Goal: Task Accomplishment & Management: Complete application form

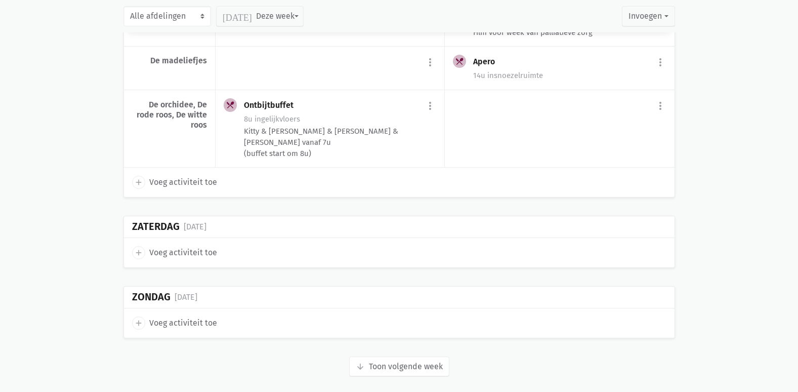
scroll to position [2257, 0]
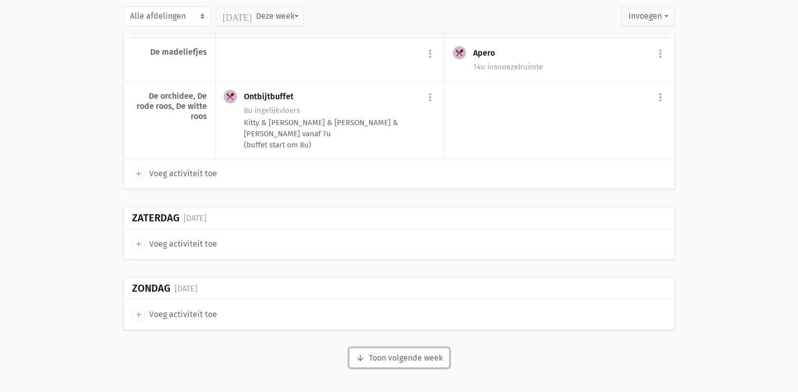
click at [439, 353] on button "arrow_downward Week wordt geladen Toon volgende week" at bounding box center [399, 358] width 100 height 20
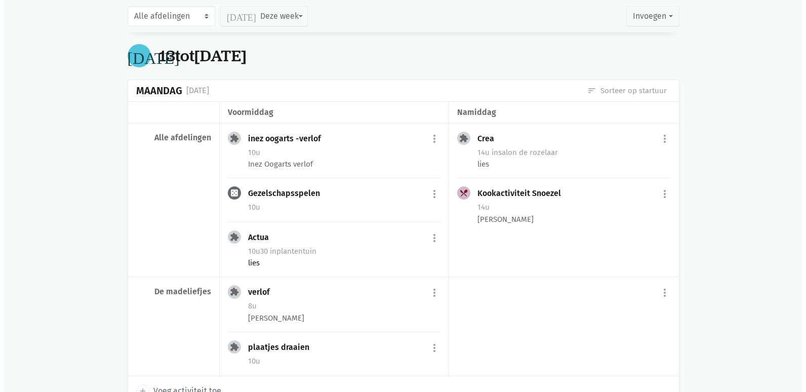
scroll to position [2612, 0]
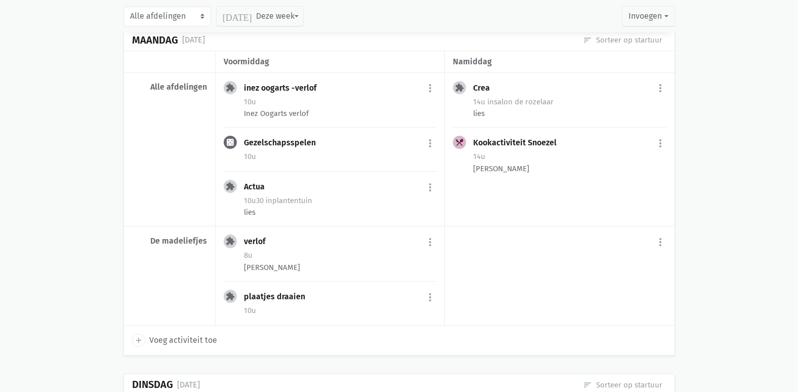
click at [168, 340] on span "Voeg activiteit toe" at bounding box center [183, 340] width 68 height 13
select select "14:00"
select select "15:00"
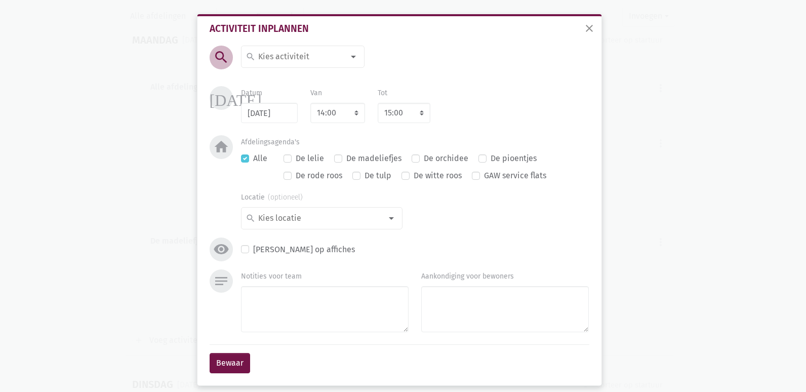
click at [277, 62] on input at bounding box center [301, 56] width 88 height 13
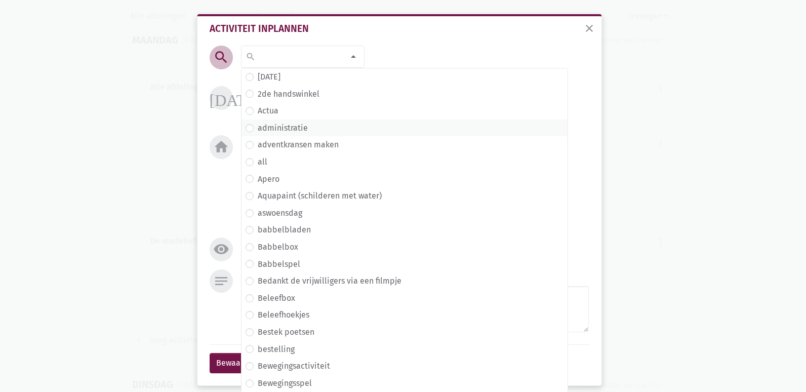
click at [299, 126] on label "administratie" at bounding box center [283, 128] width 50 height 13
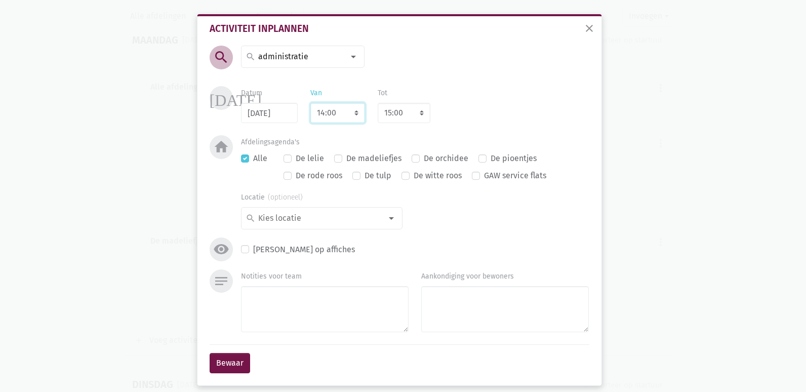
click at [334, 113] on select "7:00 7:15 7:30 7:45 8:00 8:15 8:30 8:45 9:00 9:15 9:30 9:45 10:00 10:15 10:30 1…" at bounding box center [337, 113] width 55 height 20
select select "9:00"
click at [310, 103] on select "7:00 7:15 7:30 7:45 8:00 8:15 8:30 8:45 9:00 9:15 9:30 9:45 10:00 10:15 10:30 1…" at bounding box center [337, 113] width 55 height 20
click at [393, 113] on select "8:00 8:15 8:30 8:45 9:00 9:15 9:30 9:45 10:00 10:15 10:30 10:45 11:00 11:15 11:…" at bounding box center [404, 113] width 53 height 20
select select "10:00"
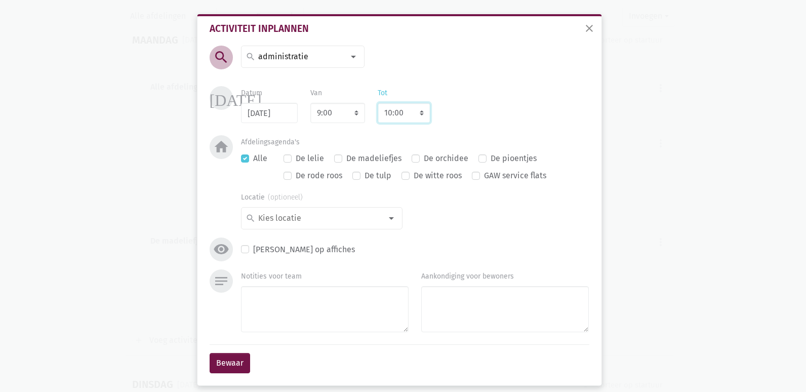
select select "13:00"
click at [378, 103] on select "8:00 8:15 8:30 8:45 9:00 9:15 9:30 9:45 10:00 10:15 10:30 10:45 11:00 11:15 11:…" at bounding box center [404, 113] width 53 height 20
click at [253, 159] on label "Alle" at bounding box center [260, 158] width 14 height 13
click at [241, 159] on input "Alle" at bounding box center [245, 157] width 8 height 11
checkbox input "false"
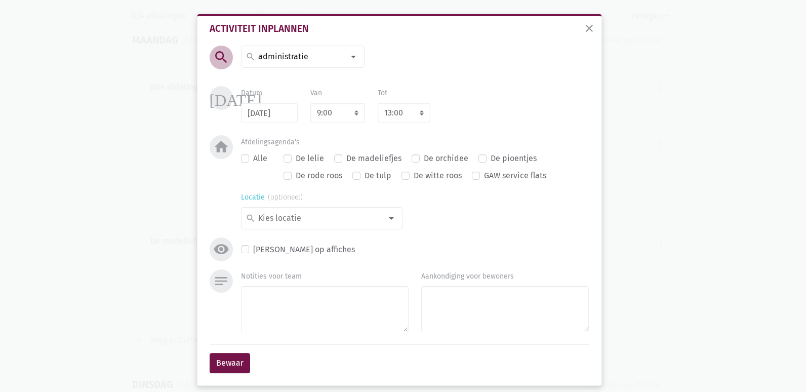
click at [381, 219] on div at bounding box center [391, 218] width 20 height 20
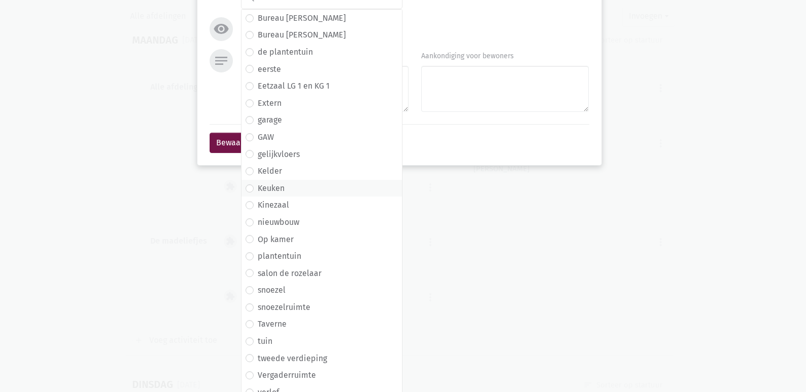
scroll to position [229, 0]
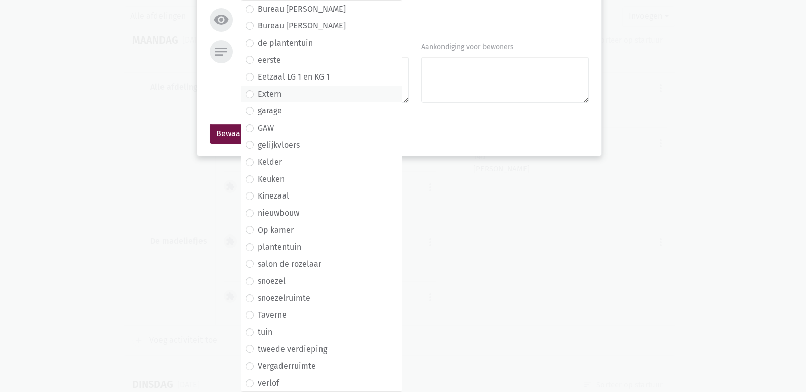
click at [275, 93] on label "Extern" at bounding box center [270, 94] width 24 height 13
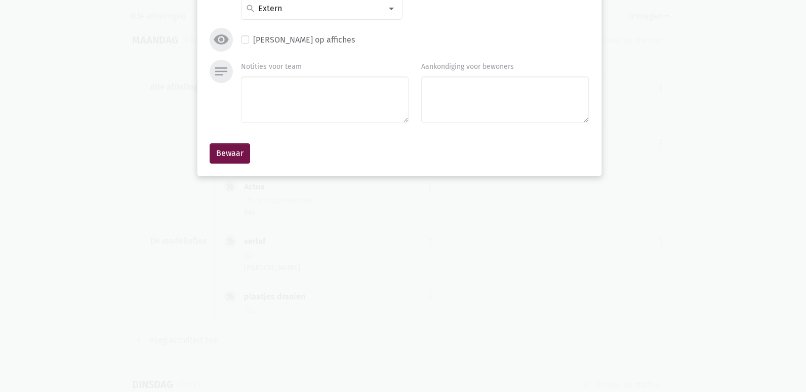
scroll to position [8, 0]
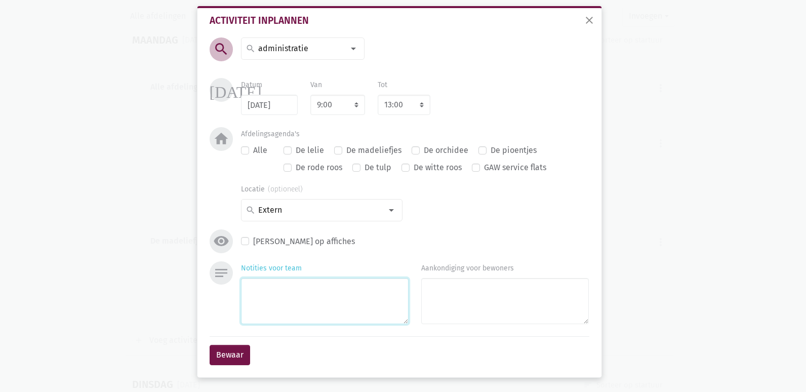
click at [288, 283] on textarea "Notities voor team" at bounding box center [325, 301] width 168 height 46
type textarea "Opleiding BelRai [PERSON_NAME] Terug om 14u"
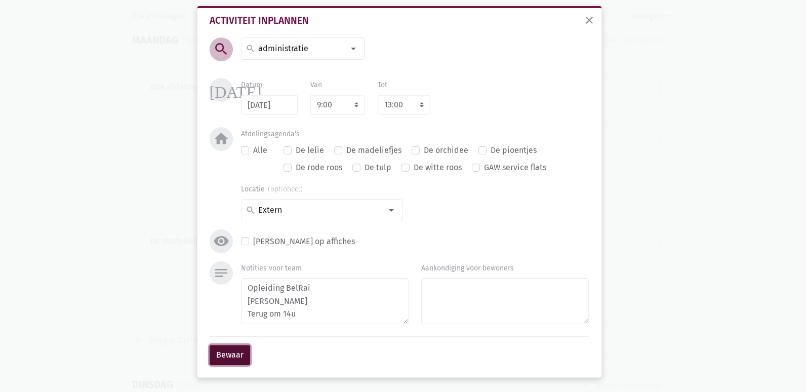
click at [225, 355] on button "Bewaar" at bounding box center [230, 355] width 41 height 20
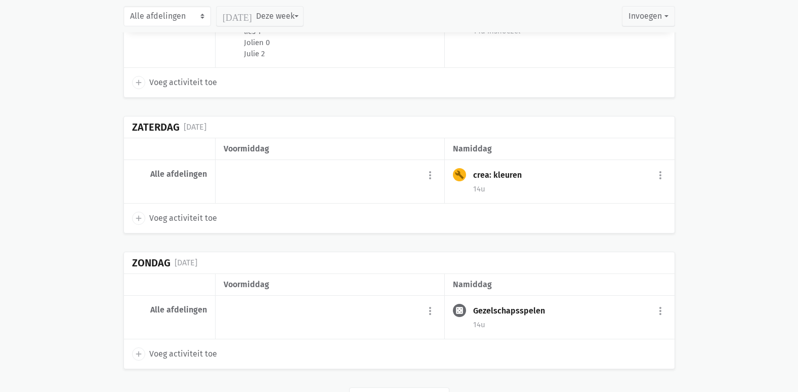
scroll to position [4090, 0]
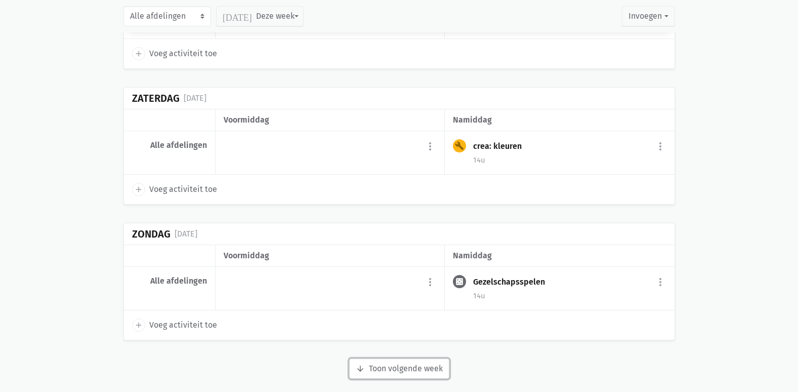
click at [389, 358] on button "arrow_downward Week wordt geladen Toon volgende week" at bounding box center [399, 368] width 100 height 20
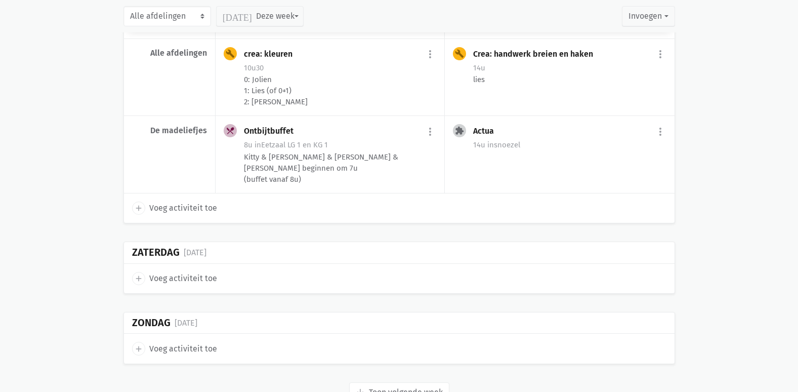
scroll to position [5574, 0]
click at [395, 381] on button "arrow_downward Week wordt geladen Toon volgende week" at bounding box center [399, 391] width 100 height 20
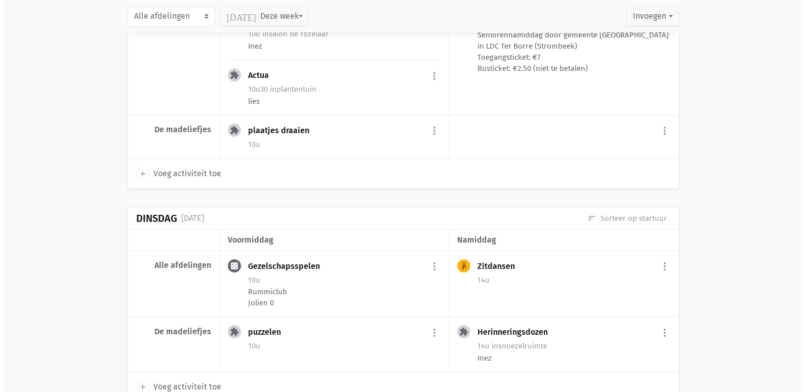
scroll to position [4663, 0]
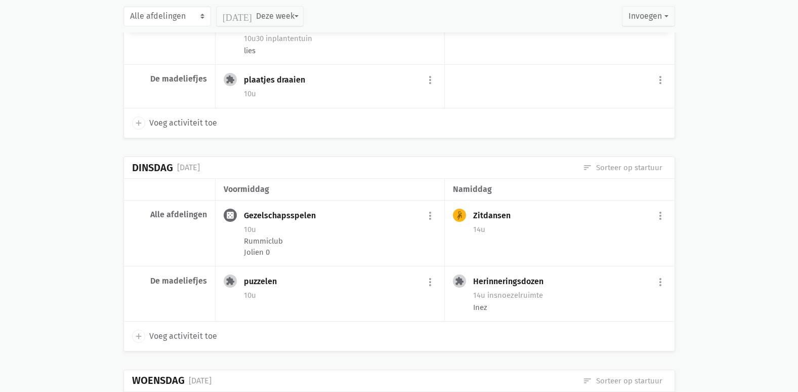
click at [177, 330] on span "Voeg activiteit toe" at bounding box center [183, 336] width 68 height 13
select select "14:00"
select select "15:00"
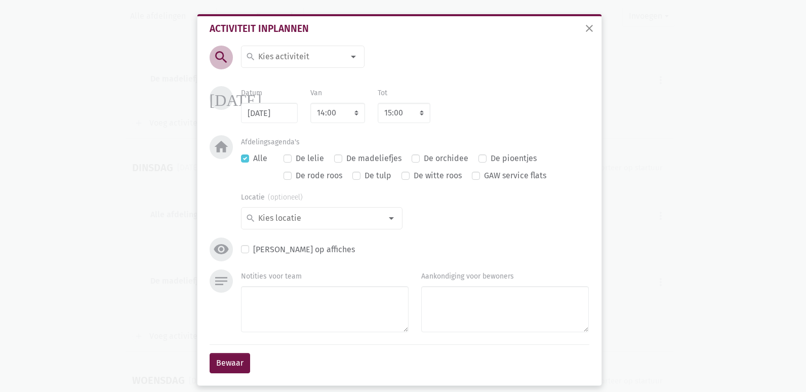
click at [273, 57] on input at bounding box center [301, 56] width 88 height 13
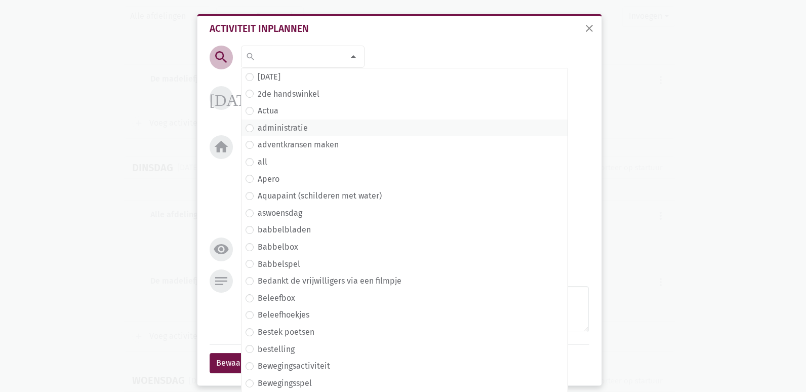
click at [270, 131] on label "administratie" at bounding box center [283, 128] width 50 height 13
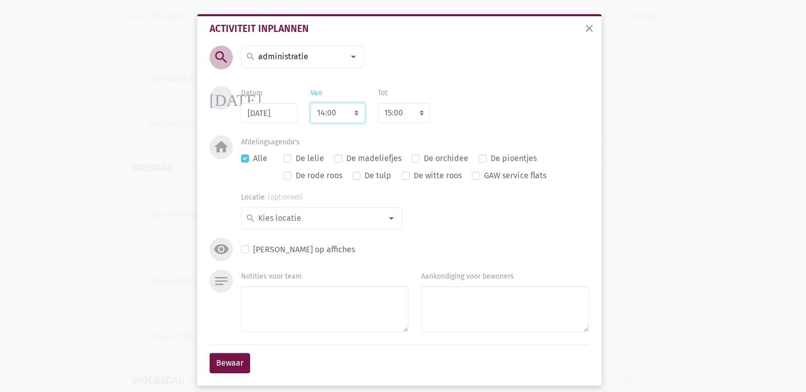
click at [336, 114] on select "7:00 7:15 7:30 7:45 8:00 8:15 8:30 8:45 9:00 9:15 9:30 9:45 10:00 10:15 10:30 1…" at bounding box center [337, 113] width 55 height 20
select select "10:00"
click at [310, 103] on select "7:00 7:15 7:30 7:45 8:00 8:15 8:30 8:45 9:00 9:15 9:30 9:45 10:00 10:15 10:30 1…" at bounding box center [337, 113] width 55 height 20
click at [399, 104] on select "8:00 8:15 8:30 8:45 9:00 9:15 9:30 9:45 10:00 10:15 10:30 10:45 11:00 11:15 11:…" at bounding box center [404, 113] width 53 height 20
select select "12:00"
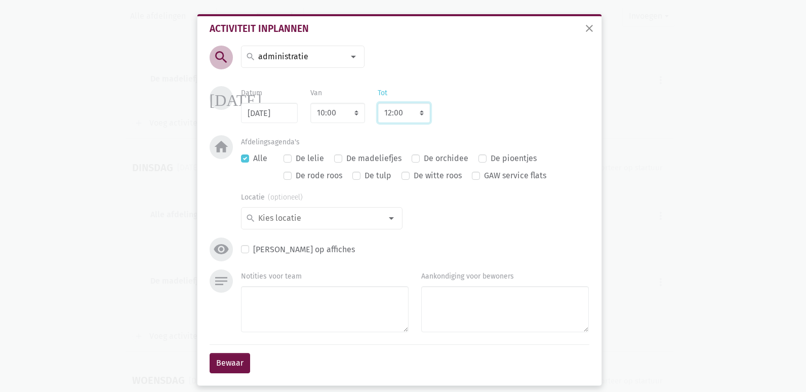
click at [378, 103] on select "8:00 8:15 8:30 8:45 9:00 9:15 9:30 9:45 10:00 10:15 10:30 10:45 11:00 11:15 11:…" at bounding box center [404, 113] width 53 height 20
click at [253, 156] on label "Alle" at bounding box center [260, 158] width 14 height 13
click at [241, 156] on input "Alle" at bounding box center [245, 157] width 8 height 11
checkbox input "false"
click at [382, 216] on div at bounding box center [391, 218] width 20 height 20
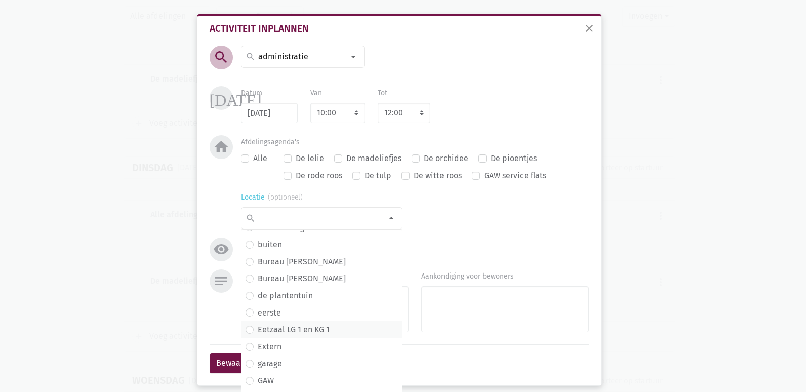
scroll to position [51, 0]
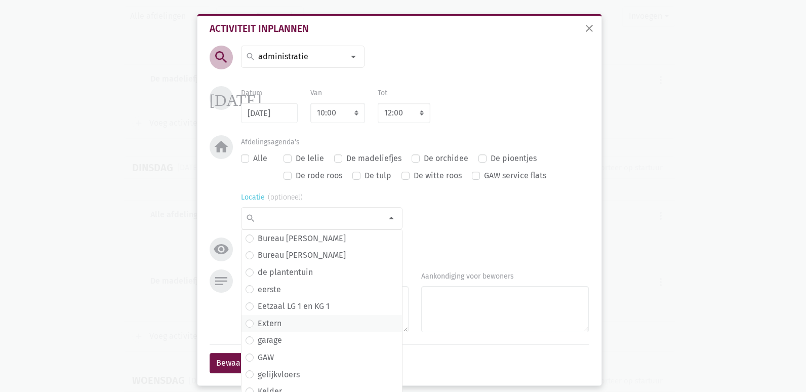
click at [278, 323] on span "Extern" at bounding box center [322, 323] width 152 height 13
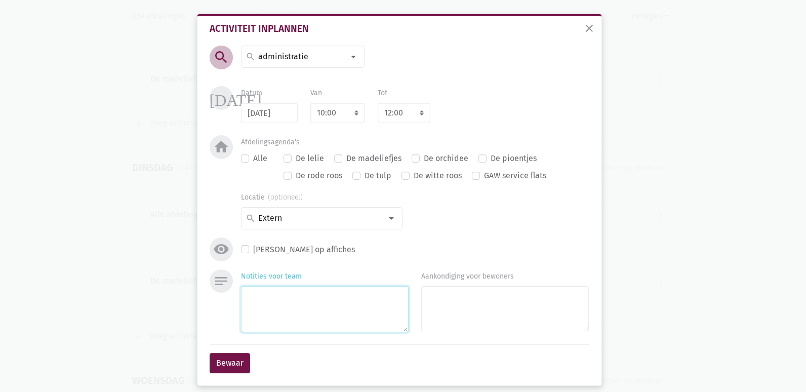
click at [286, 302] on textarea "Notities voor team" at bounding box center [325, 309] width 168 height 46
type textarea "Vergadering praatcafé dementie 2026 [PERSON_NAME]"
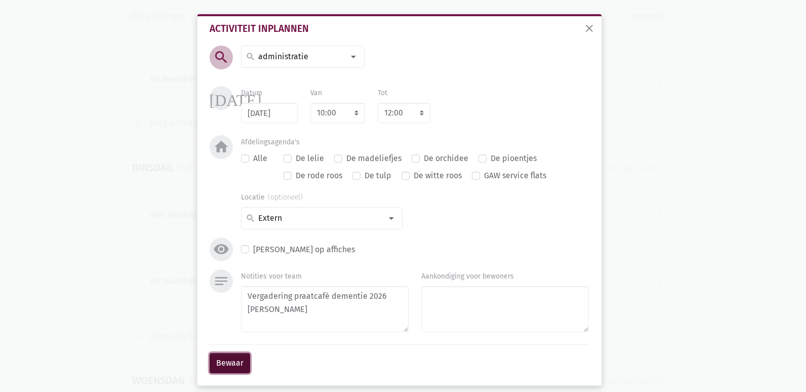
click at [240, 358] on button "Bewaar" at bounding box center [230, 363] width 41 height 20
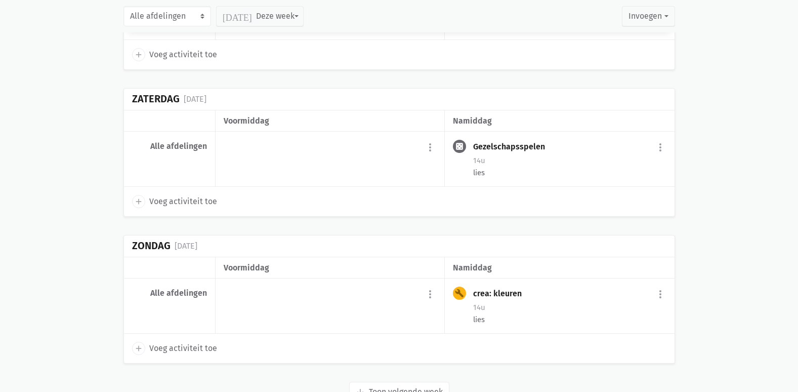
scroll to position [7341, 0]
click at [386, 381] on button "arrow_downward Week wordt geladen Toon volgende week" at bounding box center [399, 391] width 100 height 20
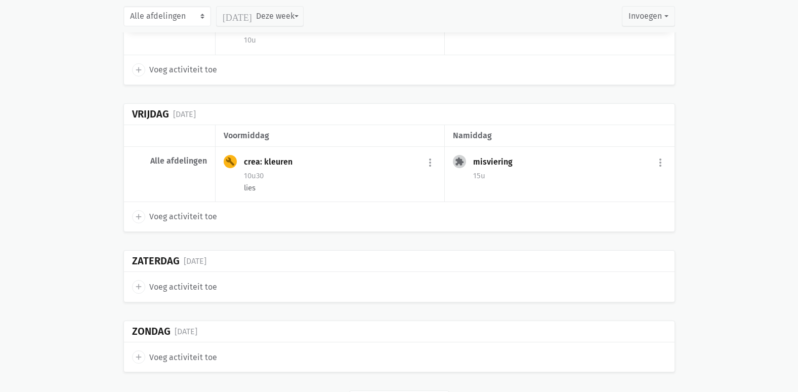
scroll to position [8649, 0]
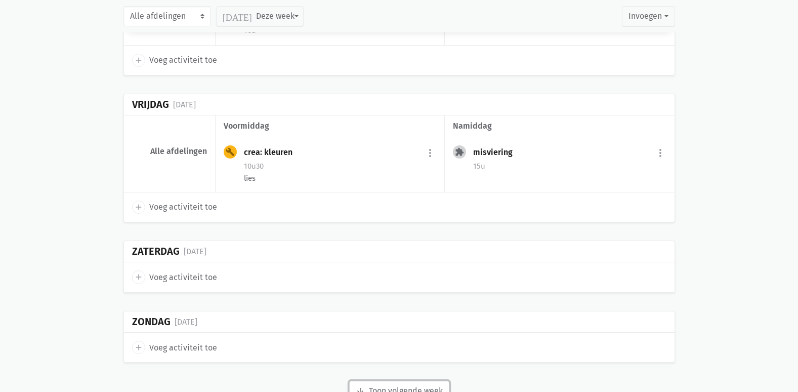
click at [410, 381] on button "arrow_downward Week wordt geladen Toon volgende week" at bounding box center [399, 391] width 100 height 20
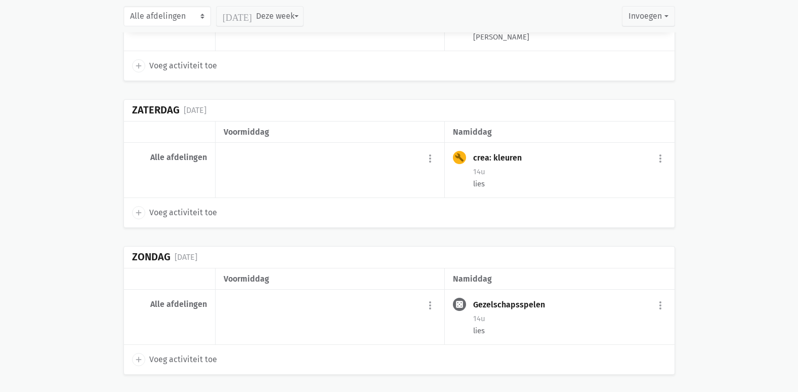
scroll to position [9999, 0]
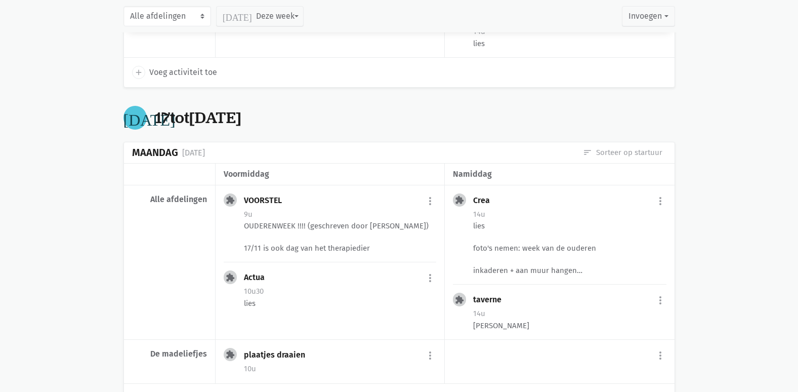
scroll to position [10302, 0]
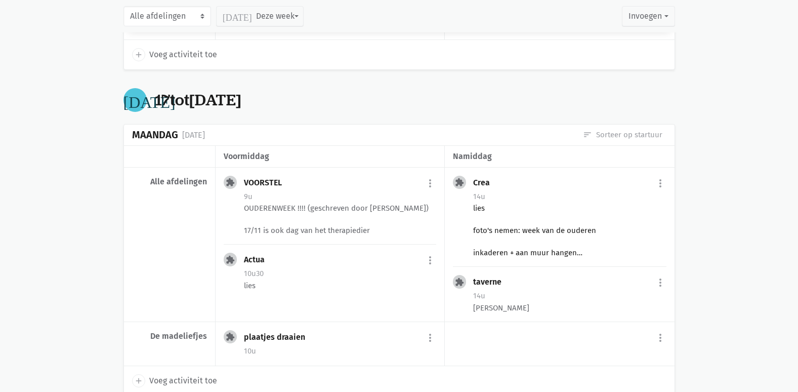
click at [529, 204] on div "lies foto's nemen: week van de ouderen inkaderen + aan muur hangen filmpje make…" at bounding box center [569, 231] width 193 height 56
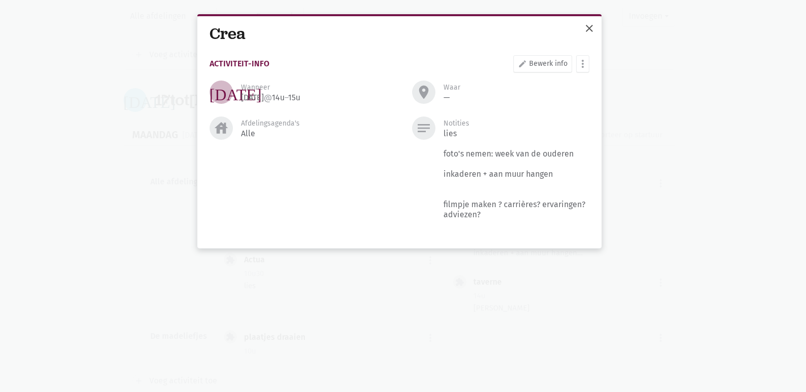
click at [589, 31] on span "close" at bounding box center [589, 28] width 12 height 12
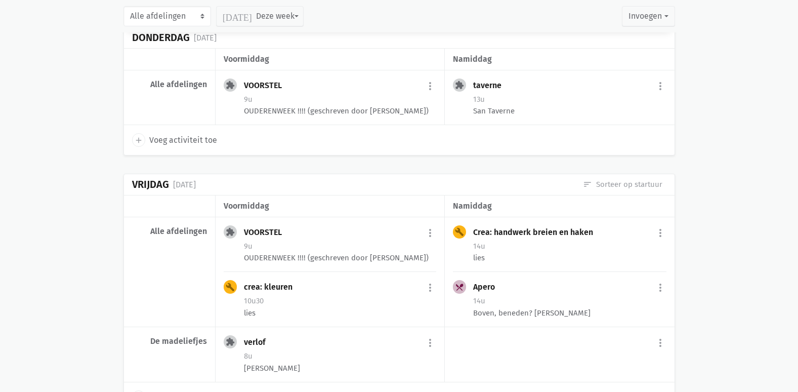
scroll to position [10984, 0]
